Goal: Task Accomplishment & Management: Manage account settings

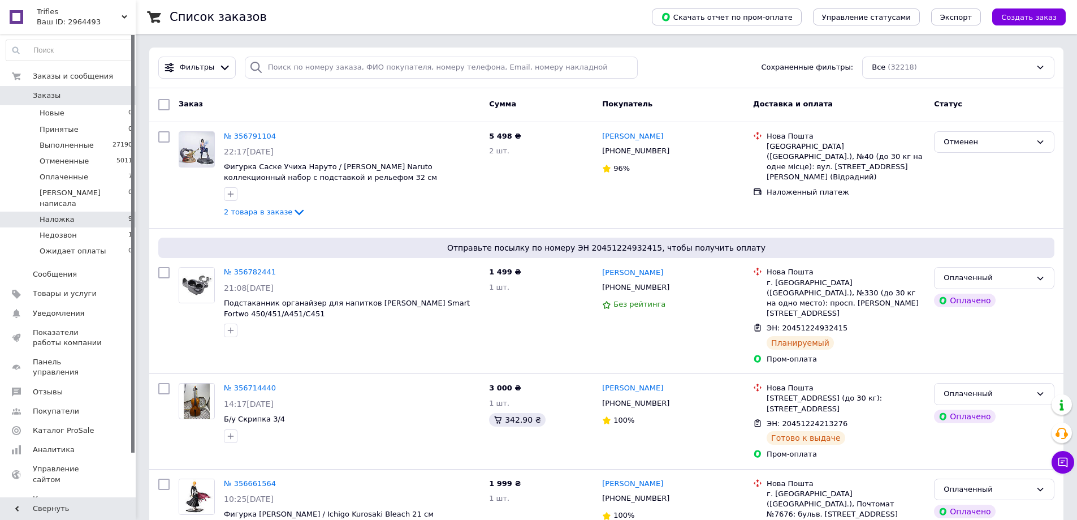
click at [81, 211] on li "Наложка 9" at bounding box center [69, 219] width 139 height 16
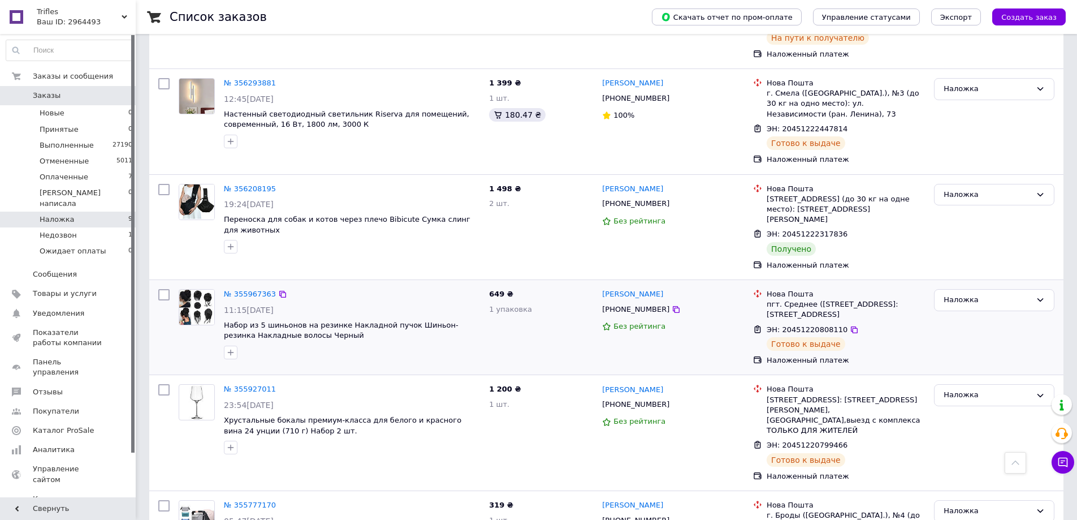
scroll to position [509, 0]
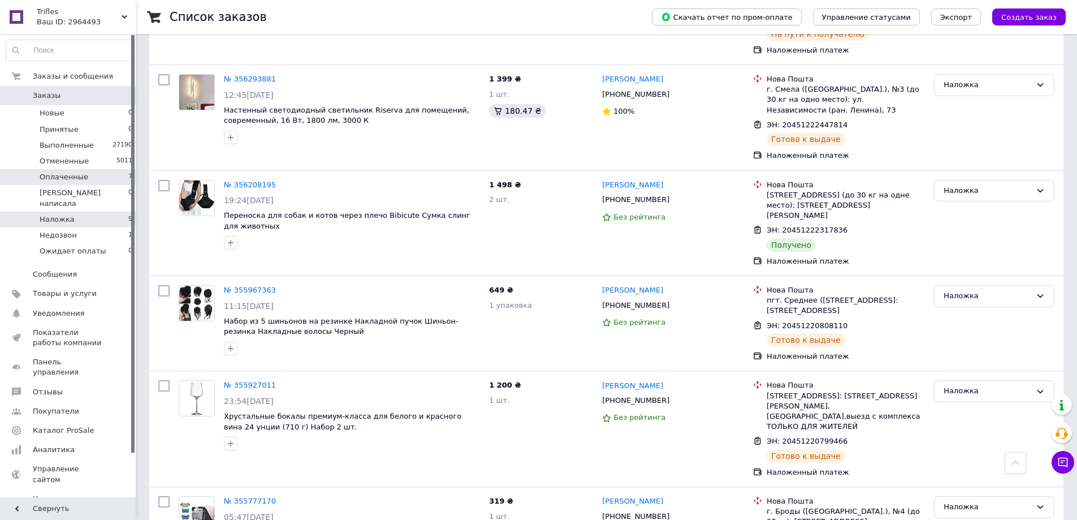
click at [72, 174] on span "Оплаченные" at bounding box center [64, 177] width 49 height 10
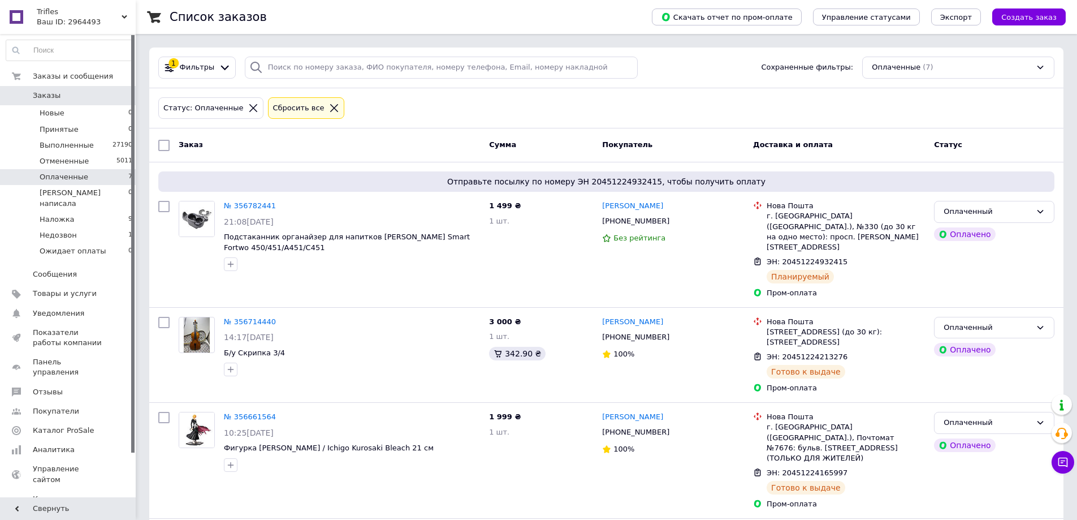
click at [54, 96] on span "Заказы" at bounding box center [47, 95] width 28 height 10
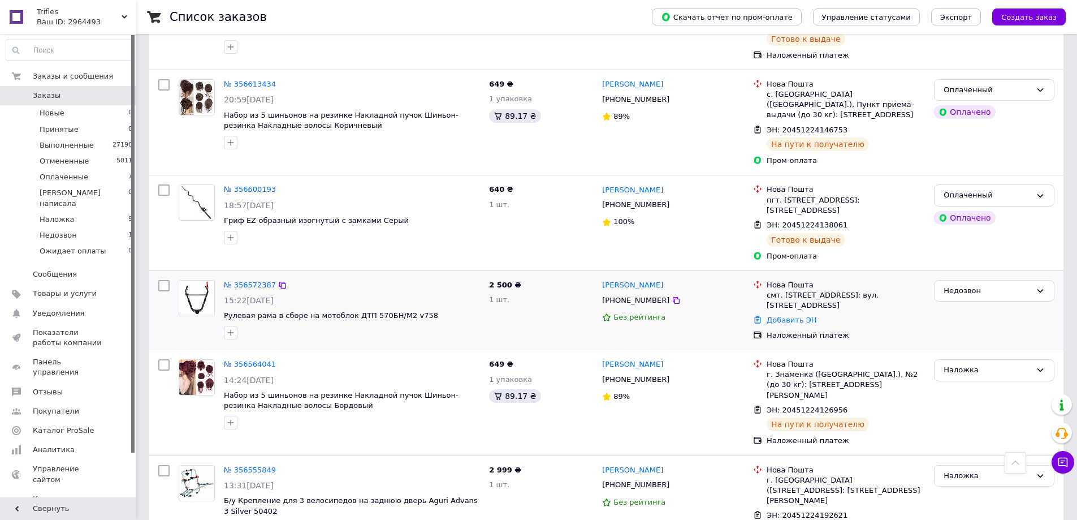
scroll to position [735, 0]
click at [949, 284] on div "Недозвон" at bounding box center [988, 290] width 88 height 12
click at [959, 344] on li "Отменен" at bounding box center [994, 354] width 119 height 21
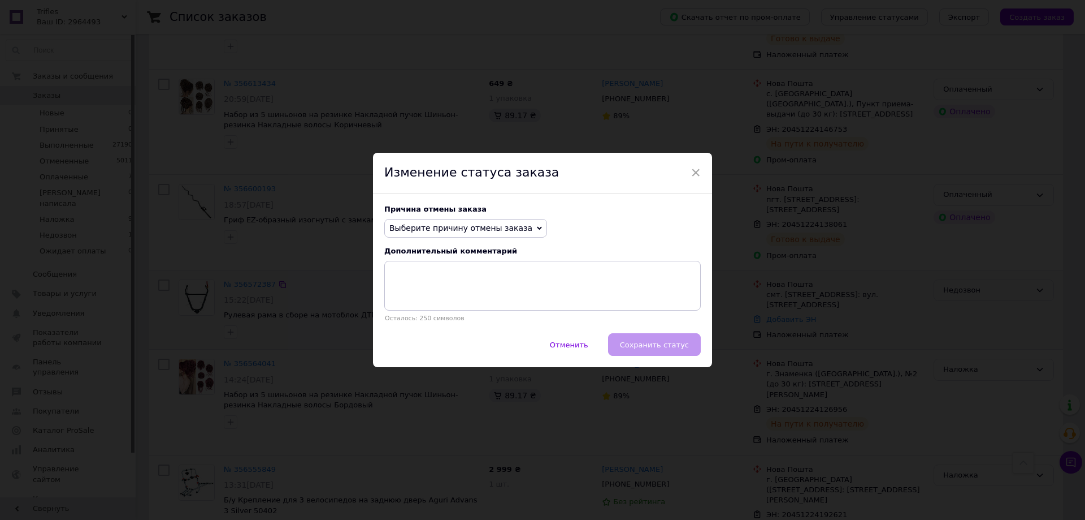
click at [512, 224] on span "Выберите причину отмены заказа" at bounding box center [465, 228] width 163 height 19
click at [425, 330] on li "Не получается дозвониться" at bounding box center [466, 330] width 162 height 16
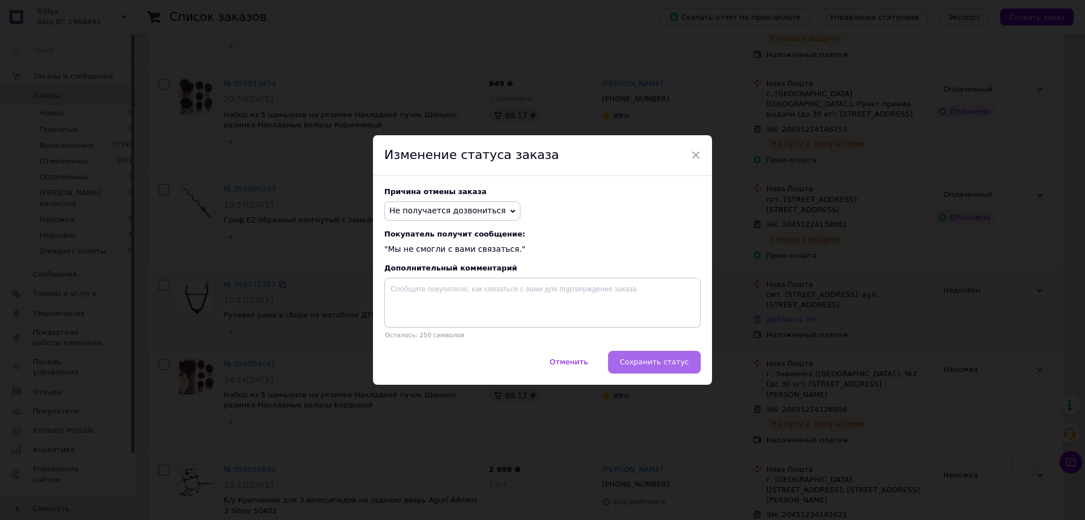
click at [644, 364] on span "Сохранить статус" at bounding box center [654, 361] width 69 height 8
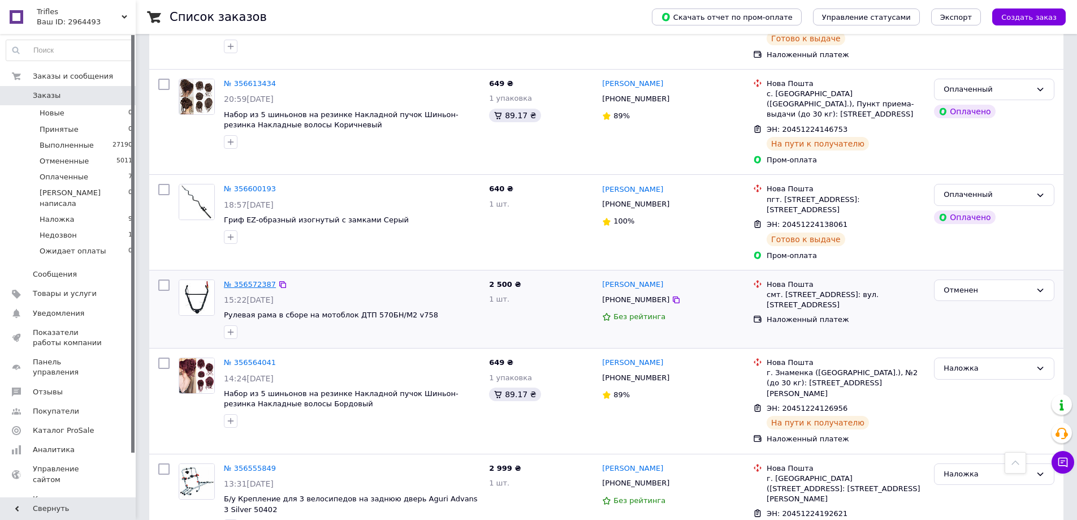
click at [244, 280] on link "№ 356572387" at bounding box center [250, 284] width 52 height 8
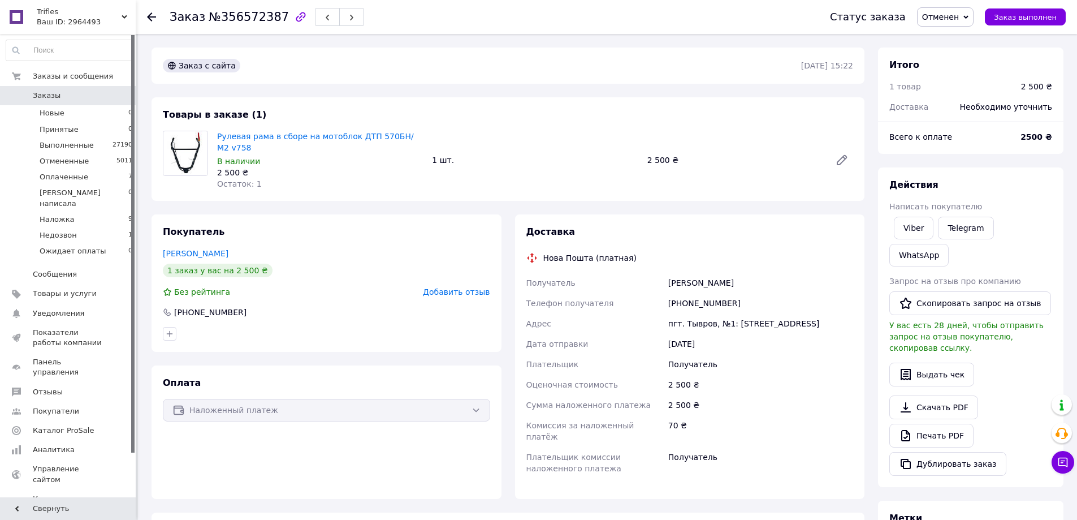
click at [54, 90] on span "Заказы" at bounding box center [47, 95] width 28 height 10
